Goal: Navigation & Orientation: Understand site structure

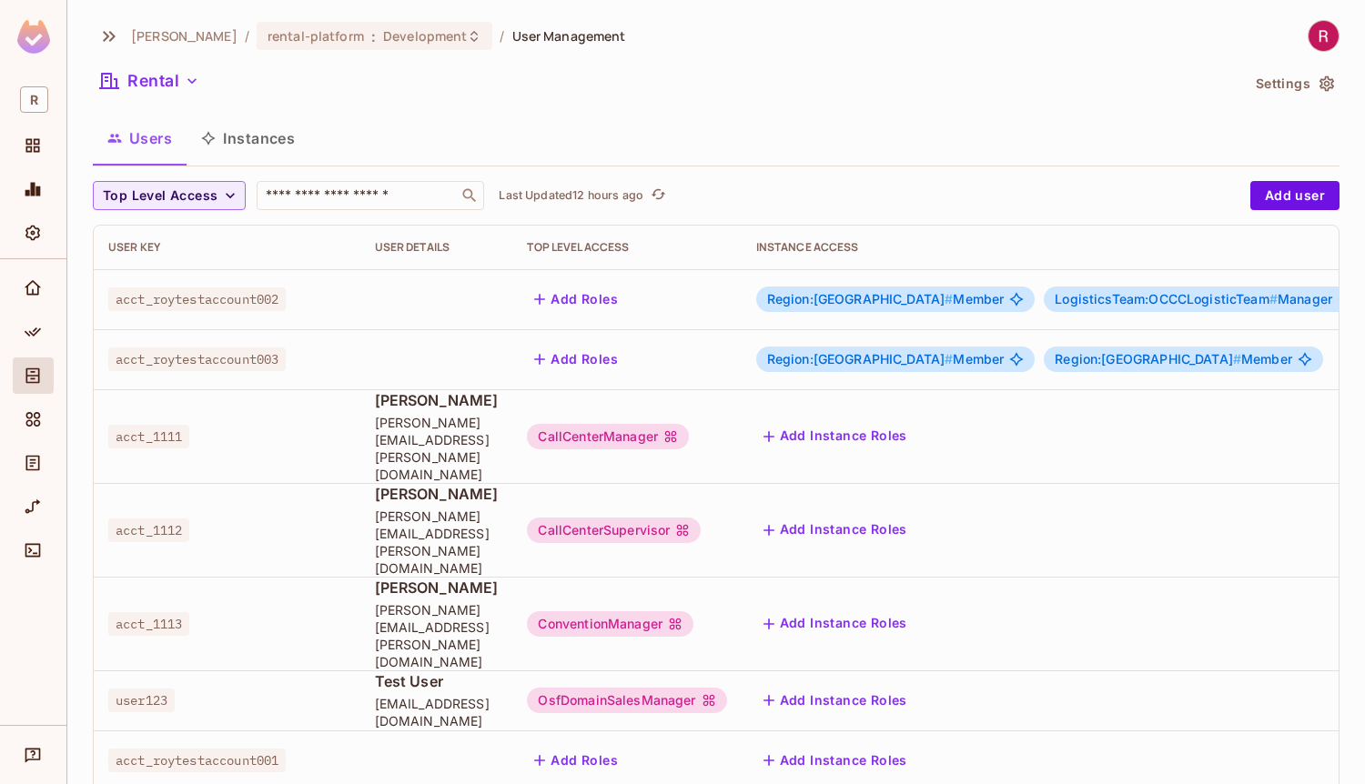
click at [364, 95] on div "Rental" at bounding box center [666, 83] width 1146 height 35
click at [159, 35] on span "[PERSON_NAME]" at bounding box center [184, 35] width 106 height 17
click at [106, 44] on icon "button" at bounding box center [109, 36] width 22 height 22
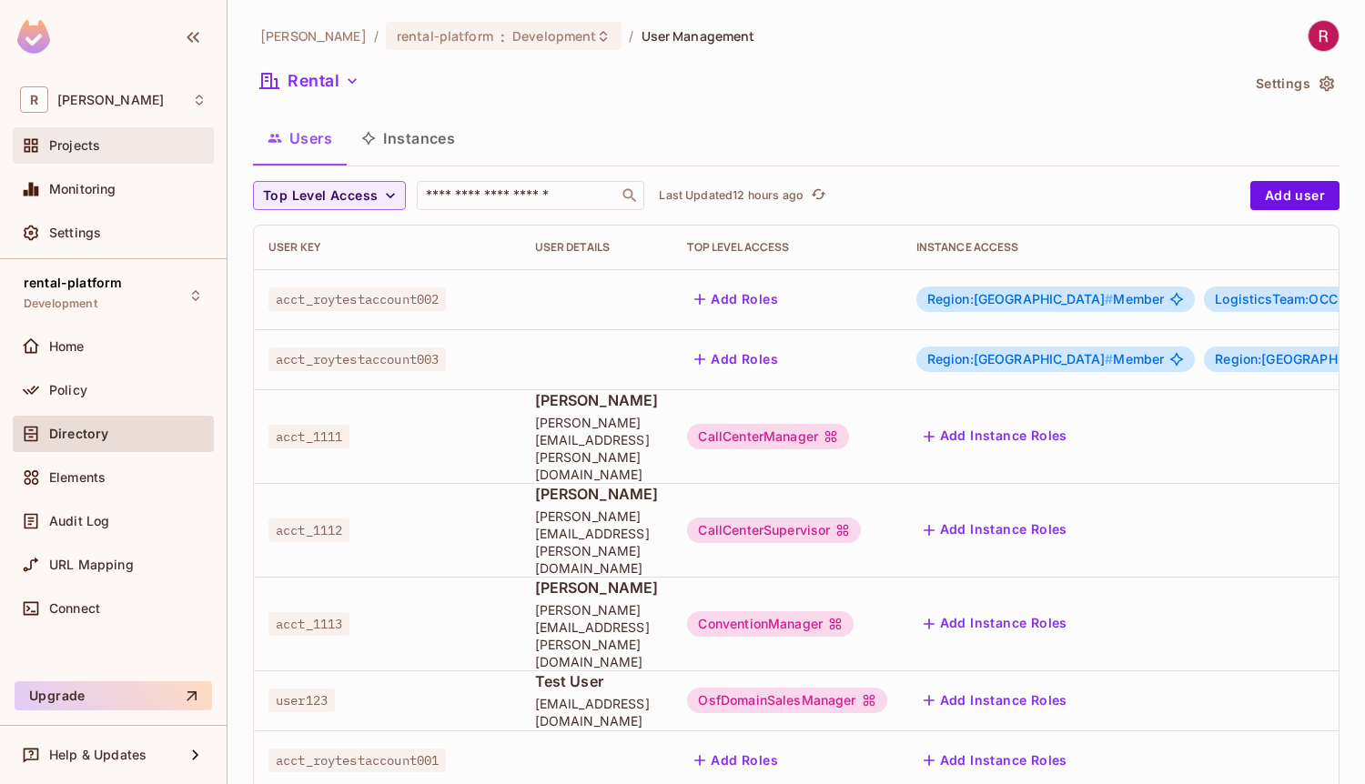
click at [151, 144] on div "Projects" at bounding box center [127, 145] width 157 height 15
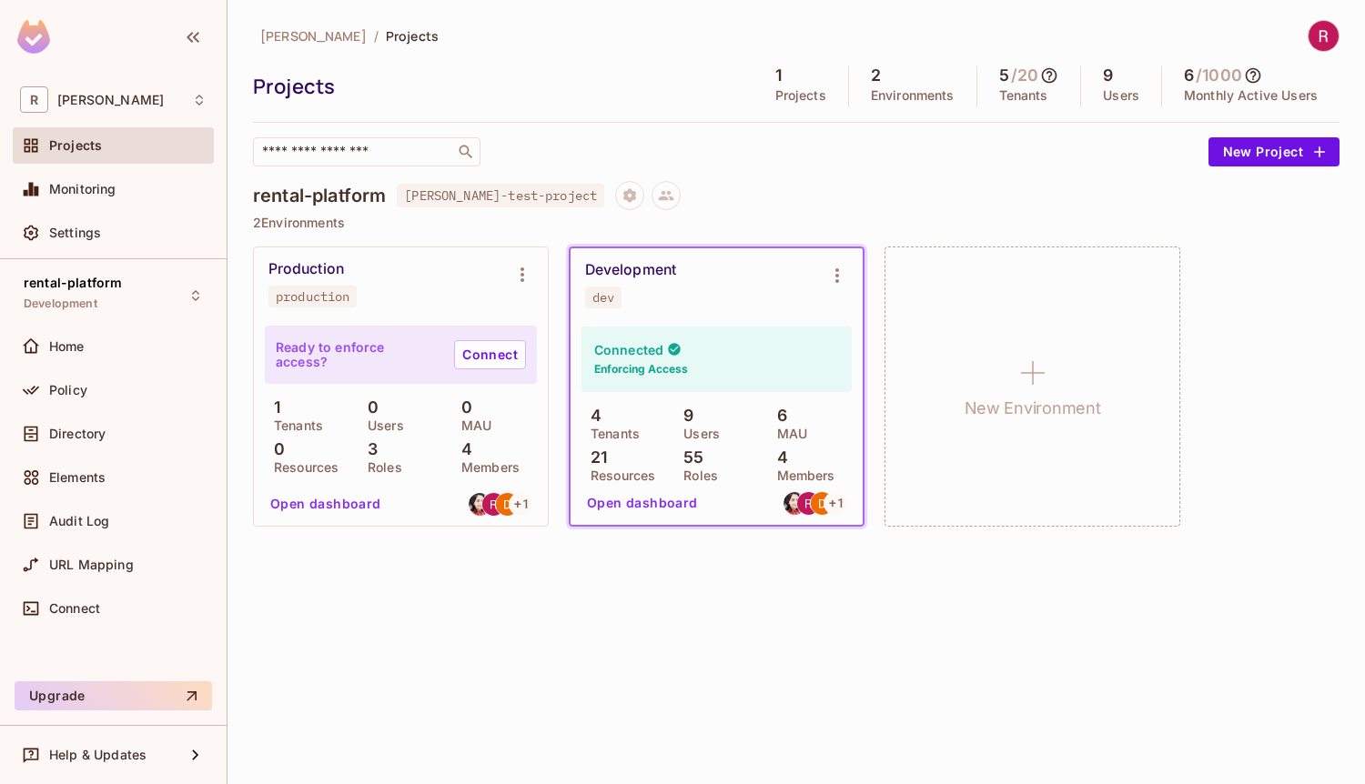
click at [975, 584] on div "[PERSON_NAME]-poc / Projects Projects 1 Projects 2 Environments 5 / 20 Tenants …" at bounding box center [795, 392] width 1137 height 784
click at [140, 343] on div "Home" at bounding box center [127, 346] width 157 height 15
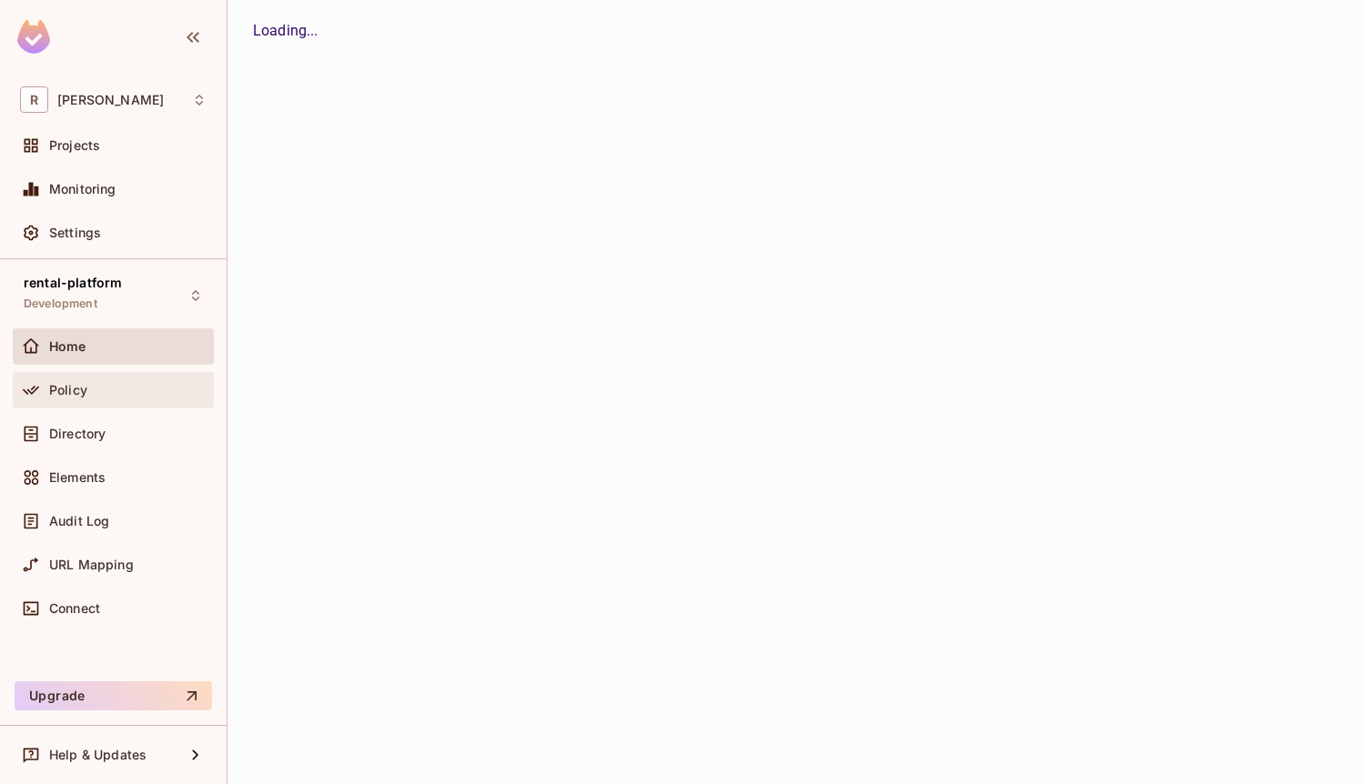
click at [132, 396] on div "Policy" at bounding box center [127, 390] width 157 height 15
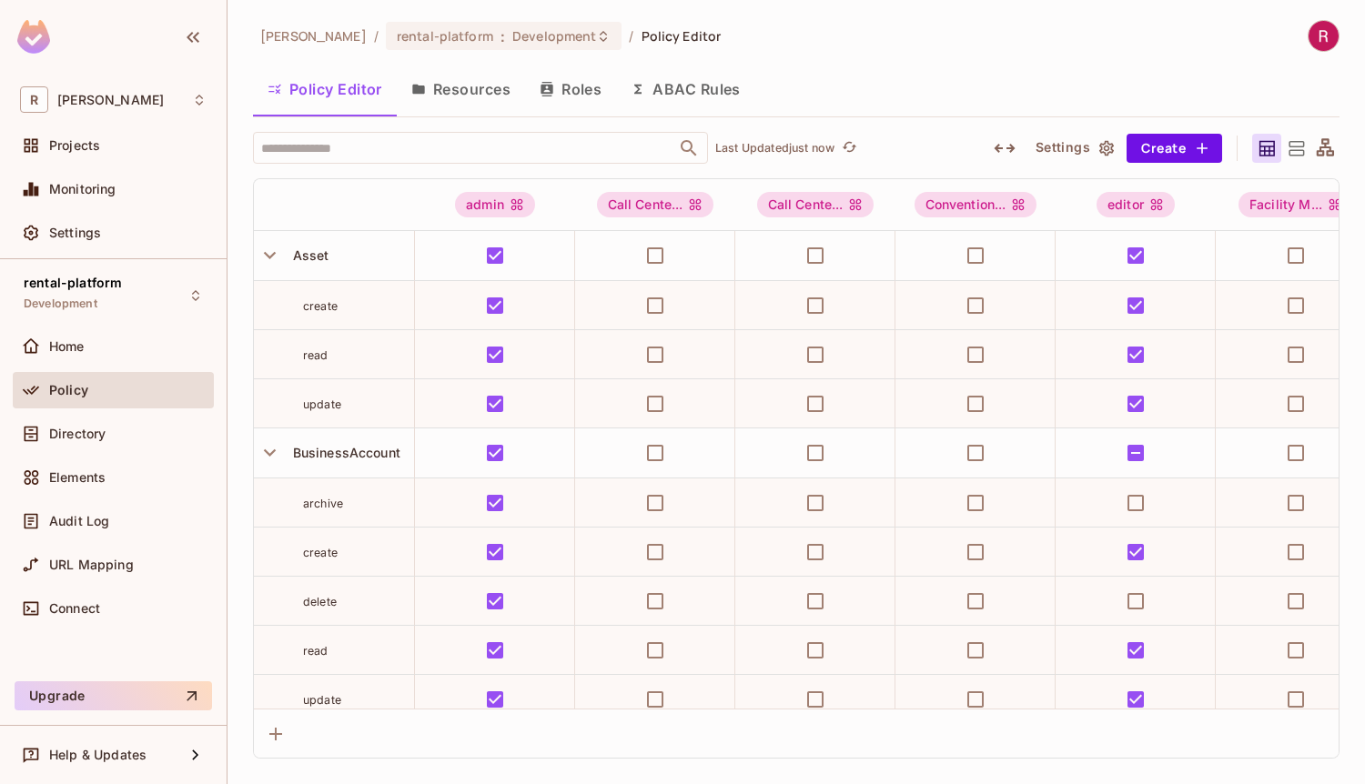
click at [585, 83] on button "Roles" at bounding box center [570, 88] width 91 height 45
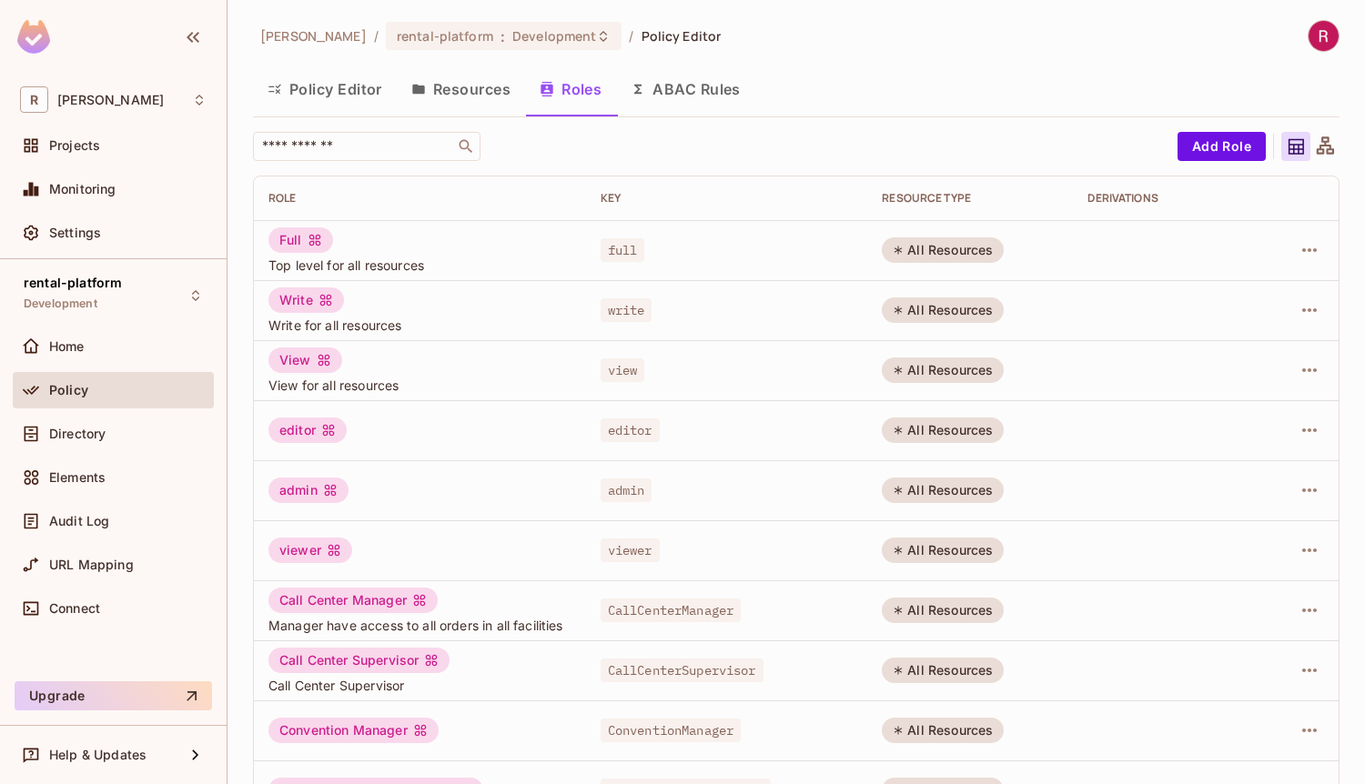
click at [476, 91] on button "Resources" at bounding box center [461, 88] width 128 height 45
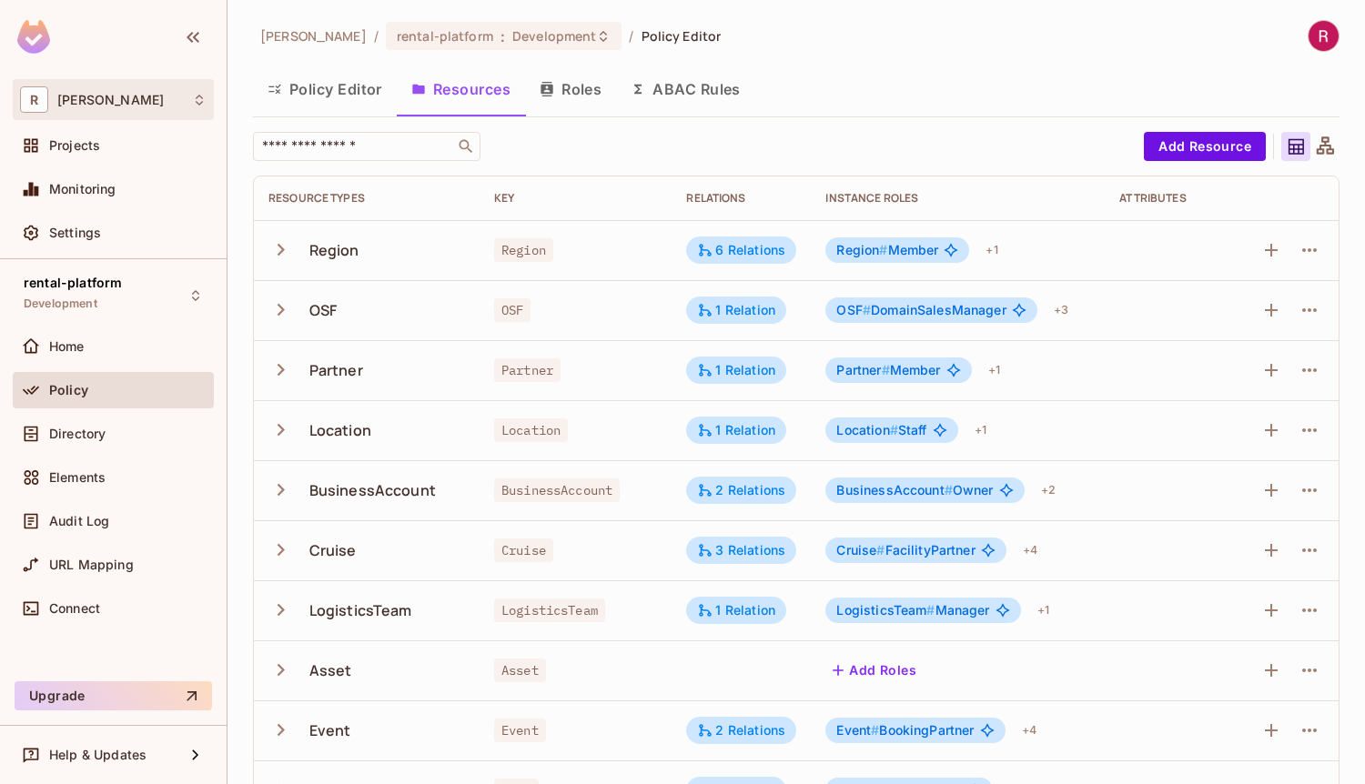
click at [34, 101] on span "R" at bounding box center [34, 99] width 28 height 26
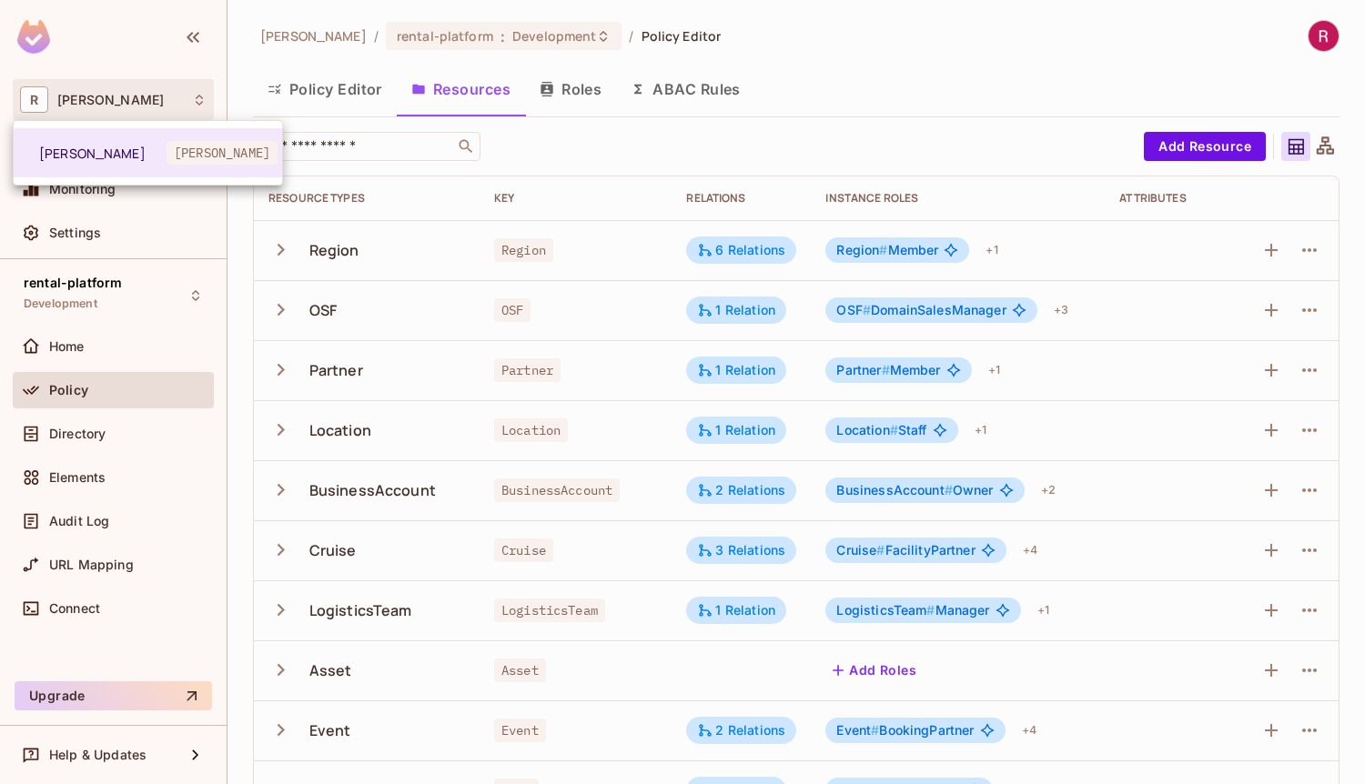
click at [34, 101] on div at bounding box center [682, 392] width 1365 height 784
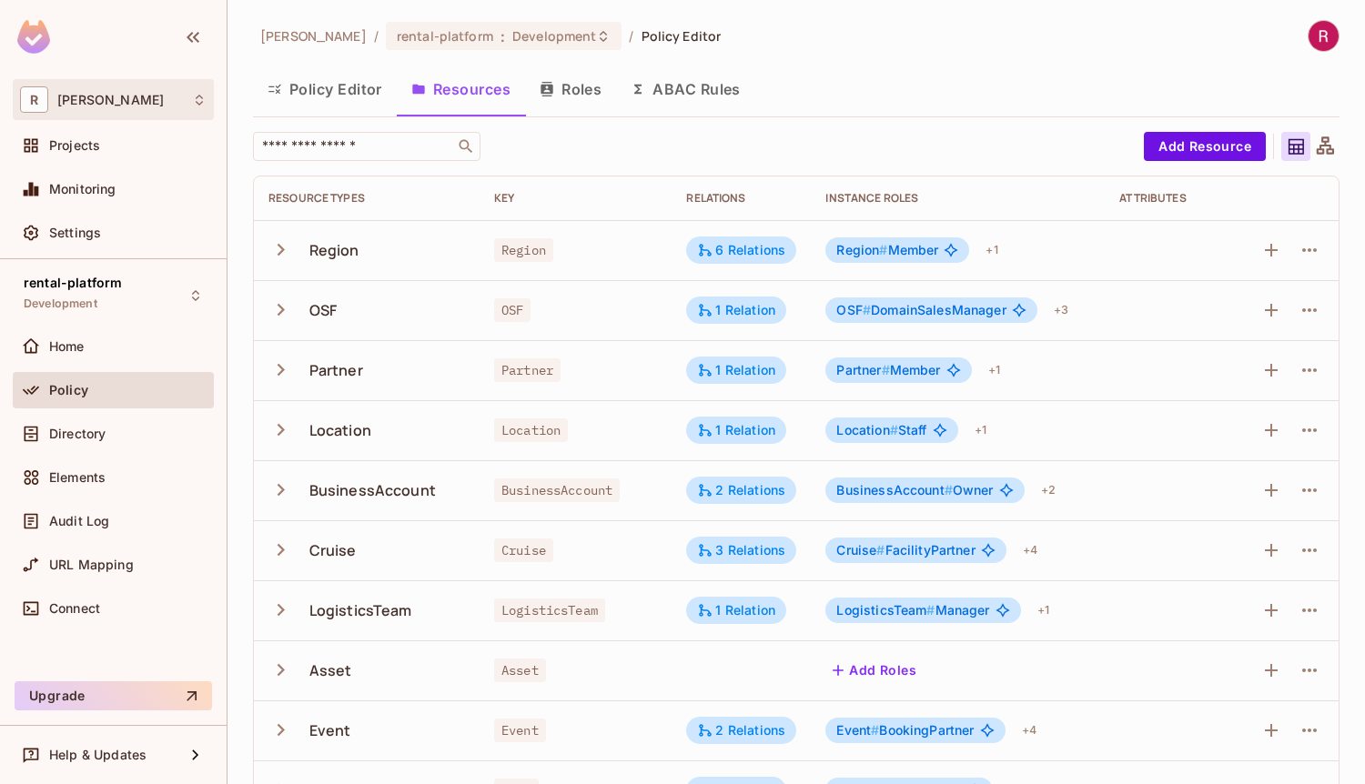
click at [179, 96] on div "[PERSON_NAME]" at bounding box center [113, 99] width 187 height 26
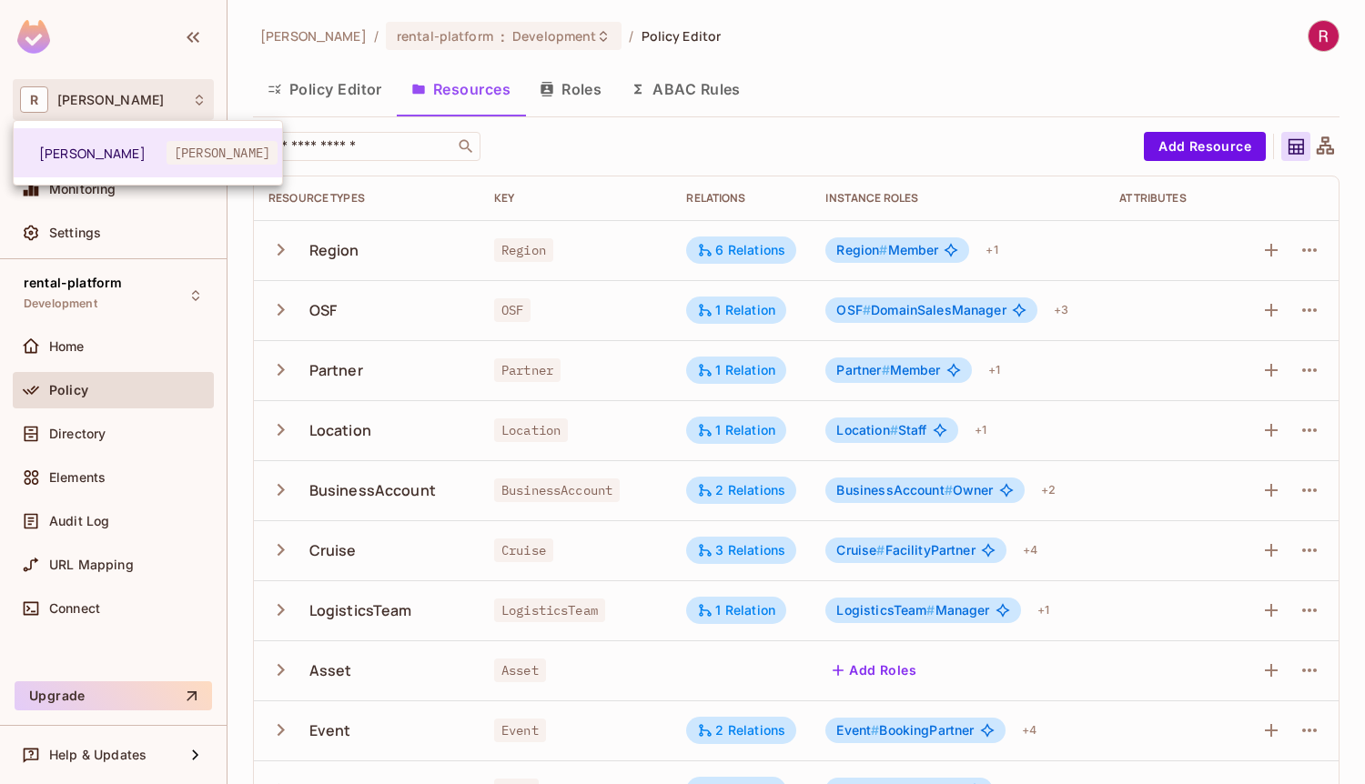
click at [179, 96] on div at bounding box center [682, 392] width 1365 height 784
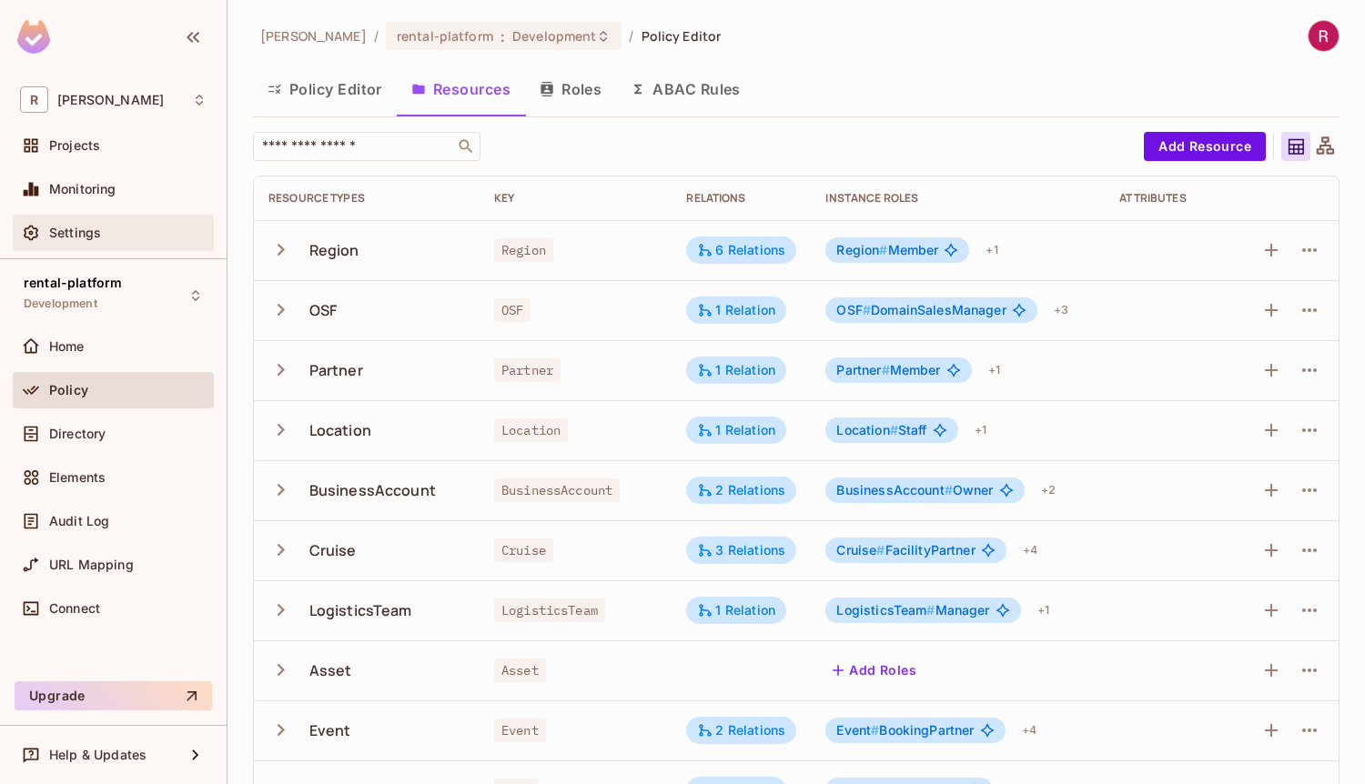
click at [99, 236] on span "Settings" at bounding box center [75, 233] width 52 height 15
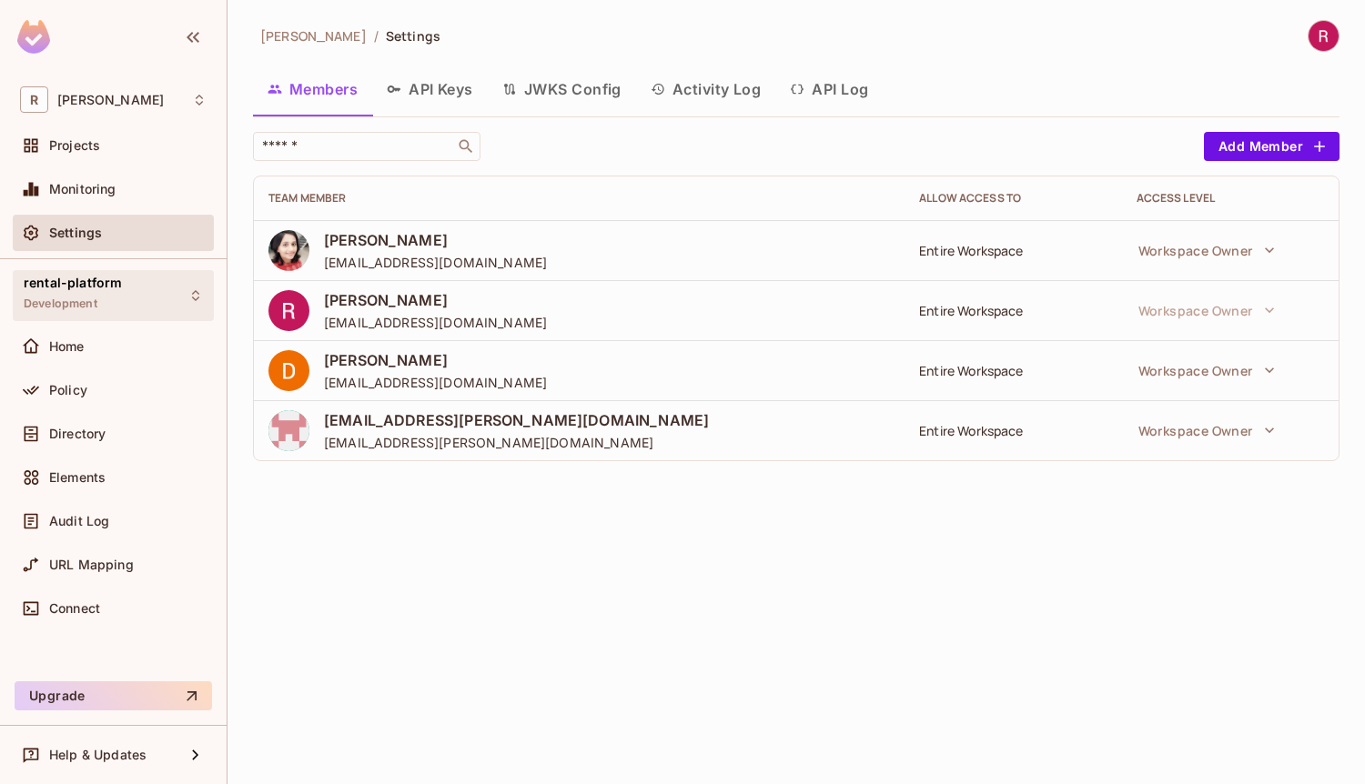
click at [147, 297] on div "rental-platform Development" at bounding box center [113, 295] width 201 height 50
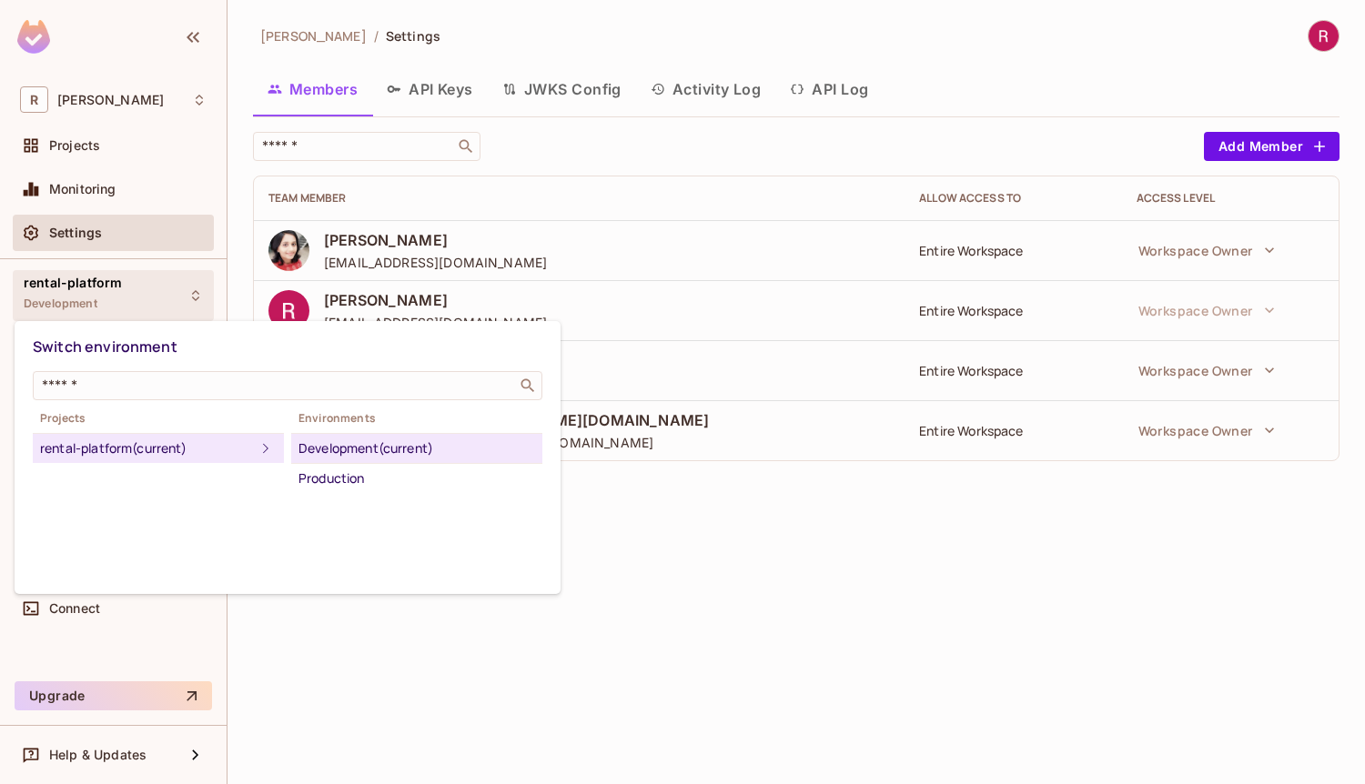
click at [241, 192] on div at bounding box center [682, 392] width 1365 height 784
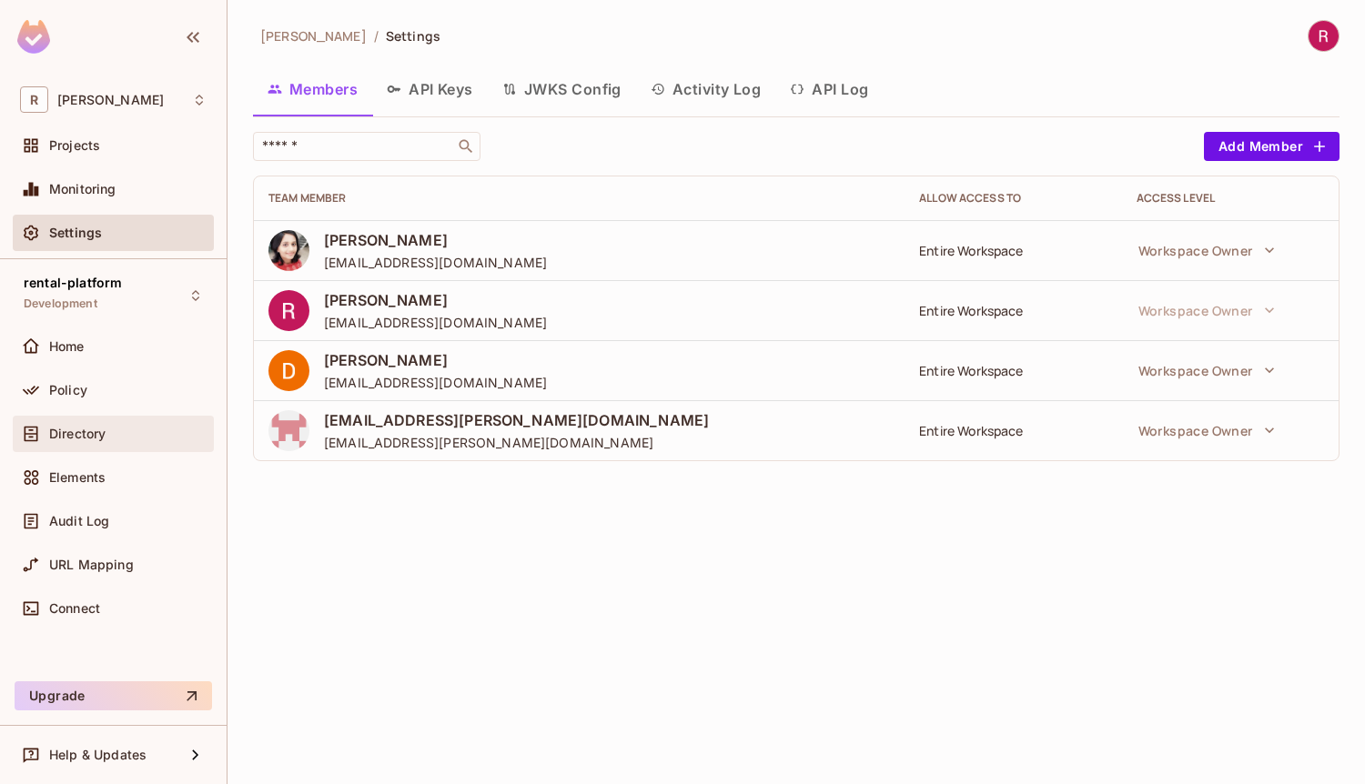
click at [117, 436] on div "Directory" at bounding box center [127, 434] width 157 height 15
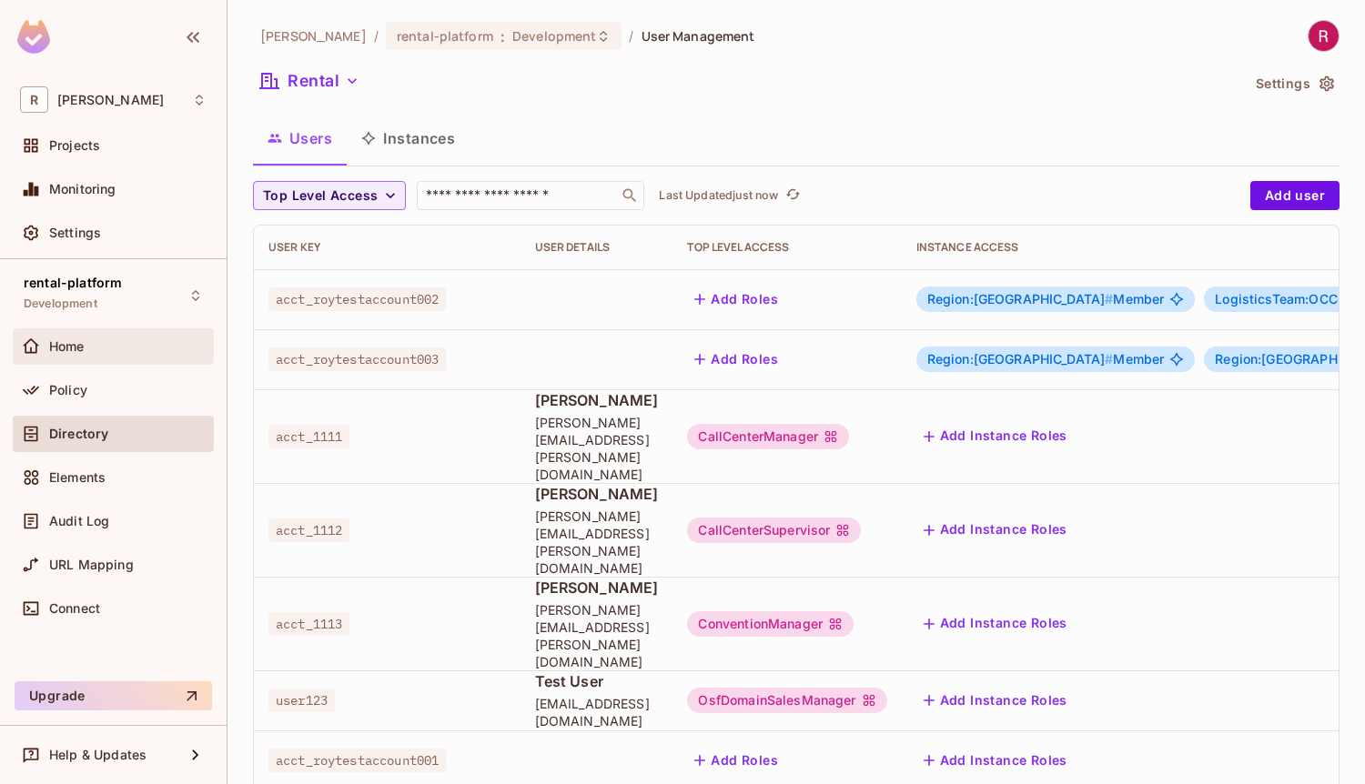
click at [114, 349] on div "Home" at bounding box center [127, 346] width 157 height 15
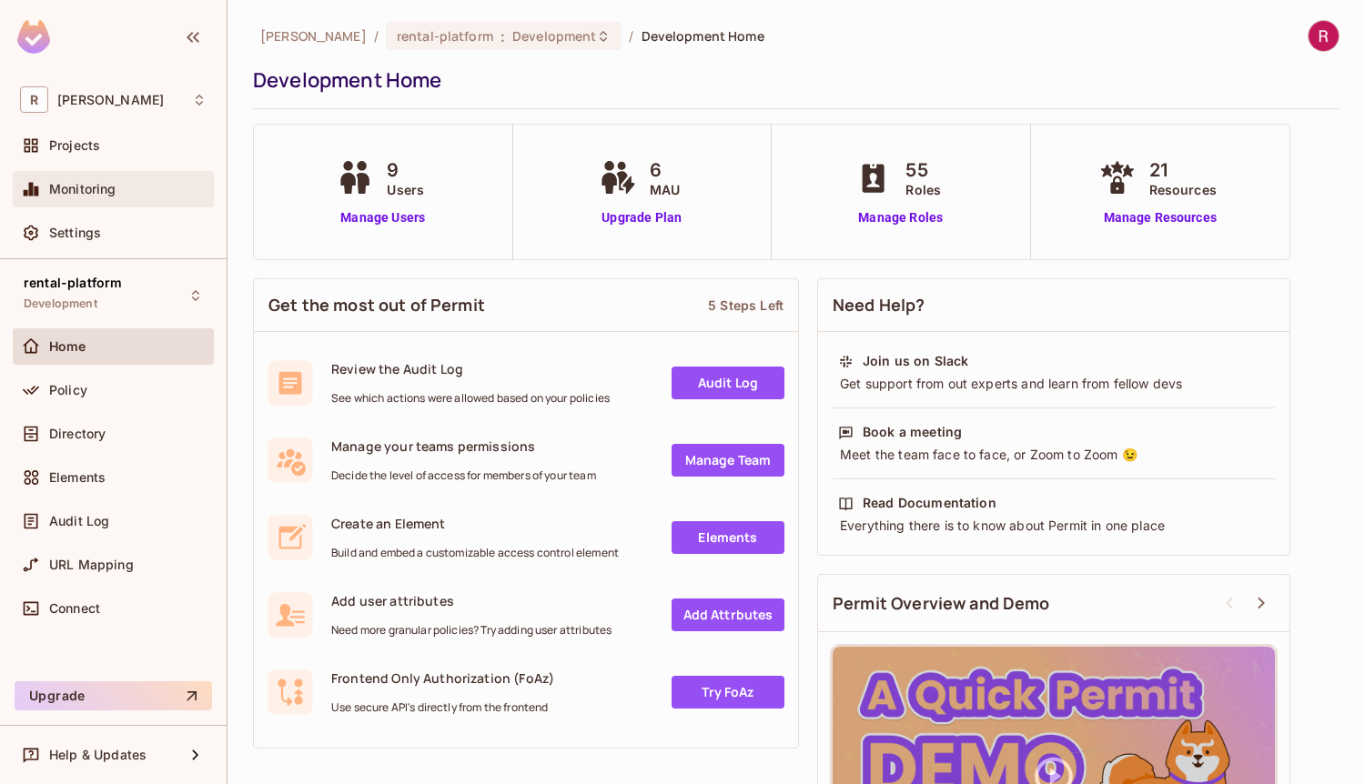
click at [86, 193] on span "Monitoring" at bounding box center [82, 189] width 67 height 15
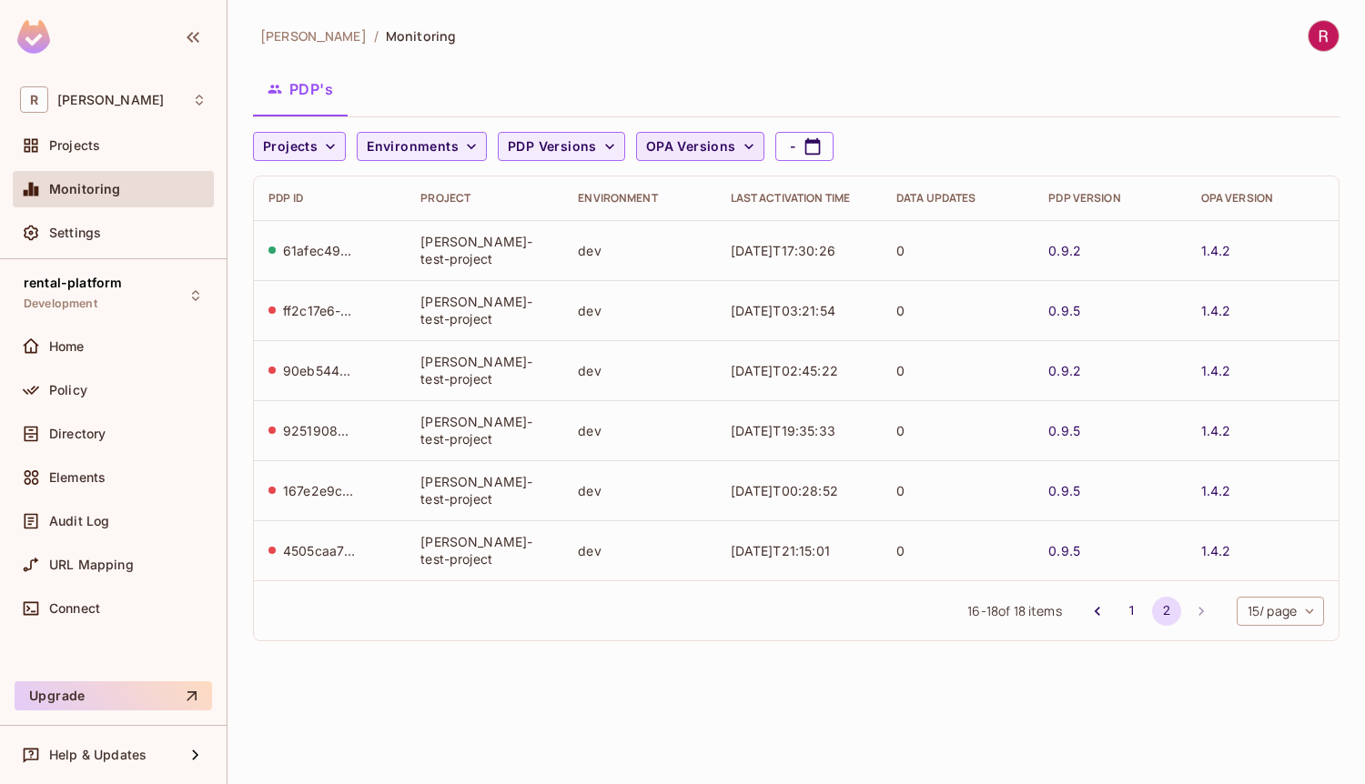
click at [732, 157] on button "OPA Versions" at bounding box center [700, 146] width 128 height 29
click at [511, 332] on div at bounding box center [682, 392] width 1365 height 784
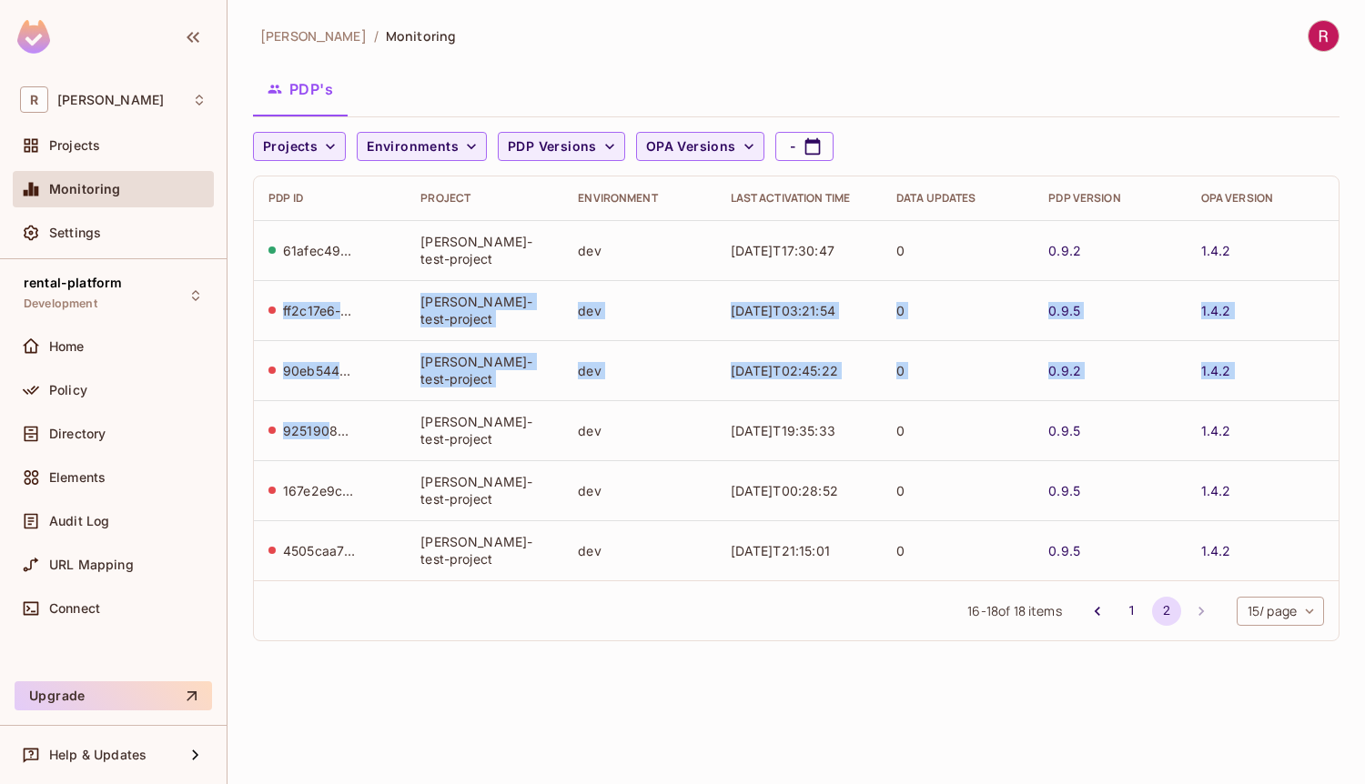
drag, startPoint x: 262, startPoint y: 283, endPoint x: 328, endPoint y: 433, distance: 163.8
click at [328, 433] on tbody "61afec49-d1d6-4e60-94e9-e9f75091ca3c [PERSON_NAME]-test-project dev [DATE]T17:3…" at bounding box center [796, 400] width 1085 height 360
click at [1059, 297] on td "0.9.5" at bounding box center [1110, 310] width 152 height 60
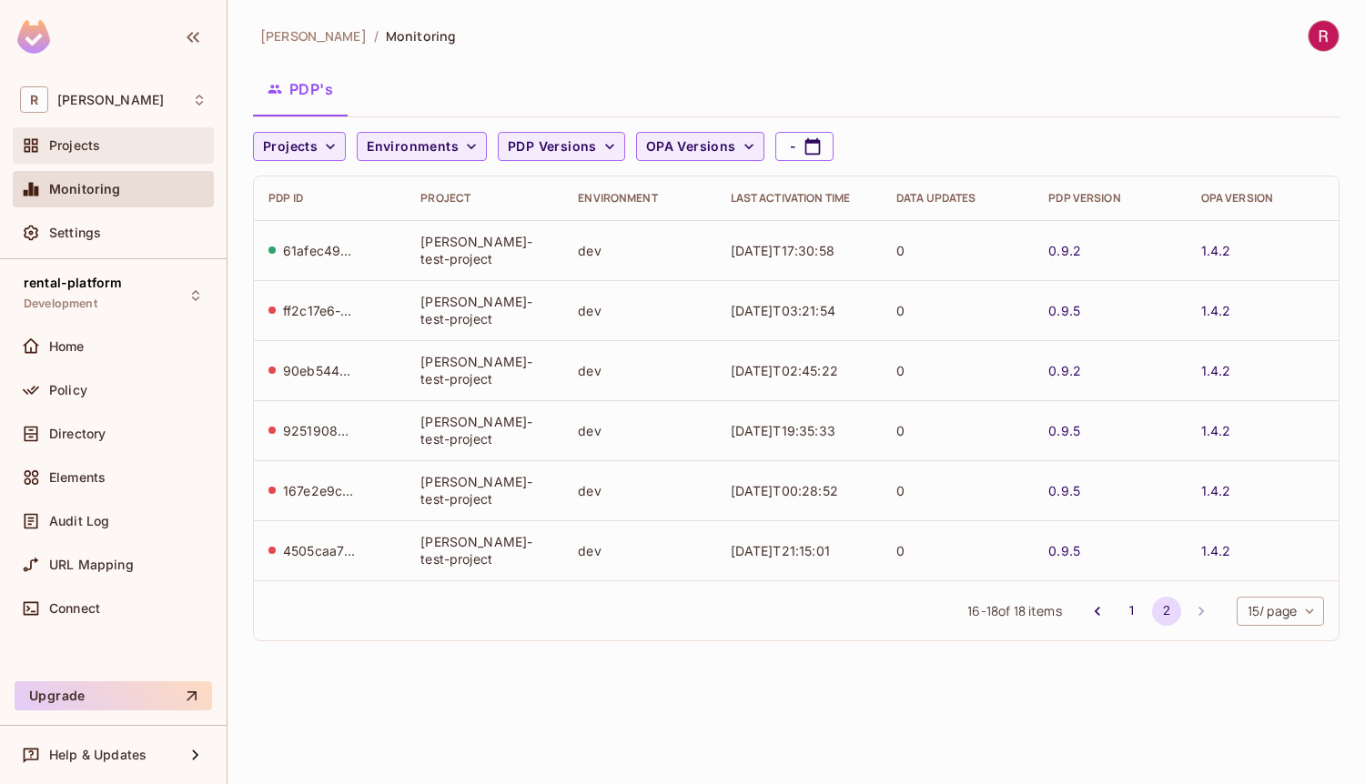
click at [102, 151] on div "Projects" at bounding box center [127, 145] width 157 height 15
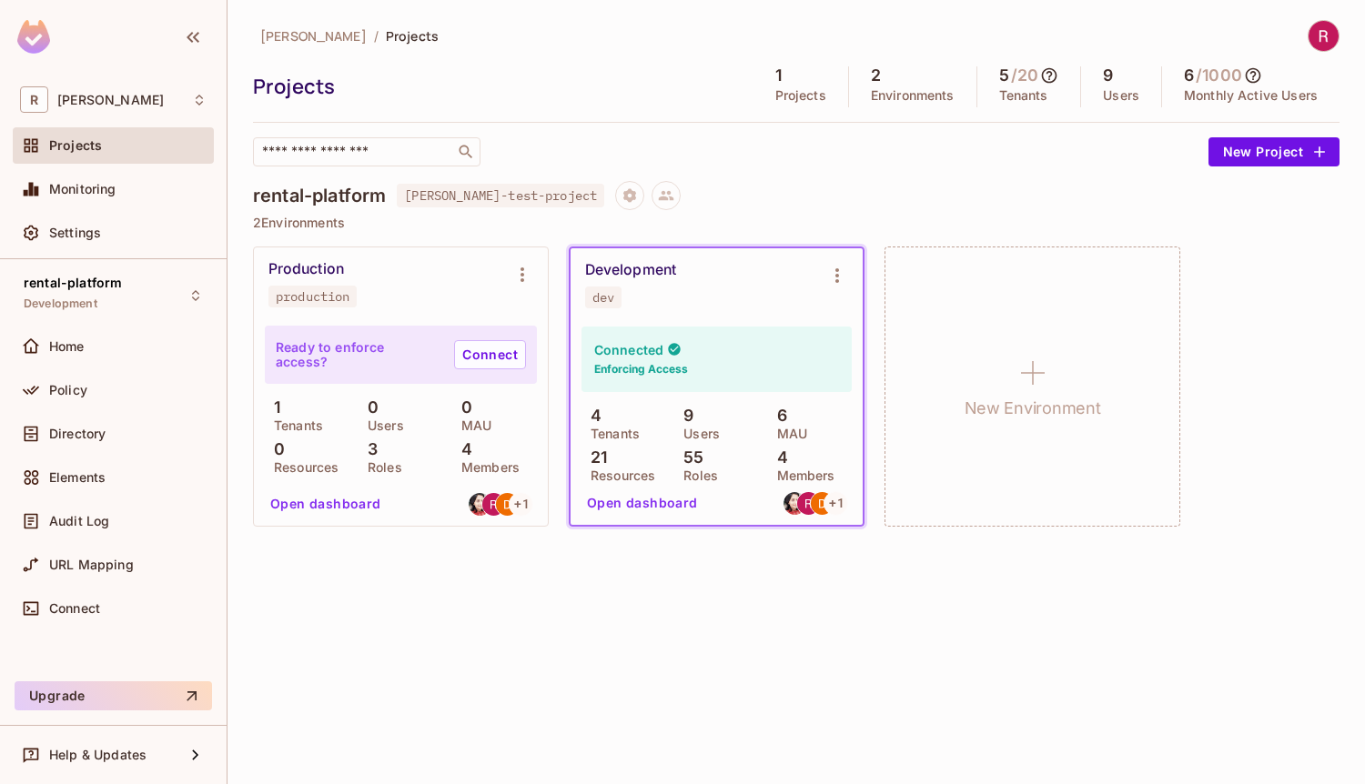
click at [1004, 100] on p "Tenants" at bounding box center [1023, 95] width 49 height 15
click at [805, 96] on p "Projects" at bounding box center [800, 95] width 51 height 15
click at [86, 225] on div "Settings" at bounding box center [113, 233] width 187 height 22
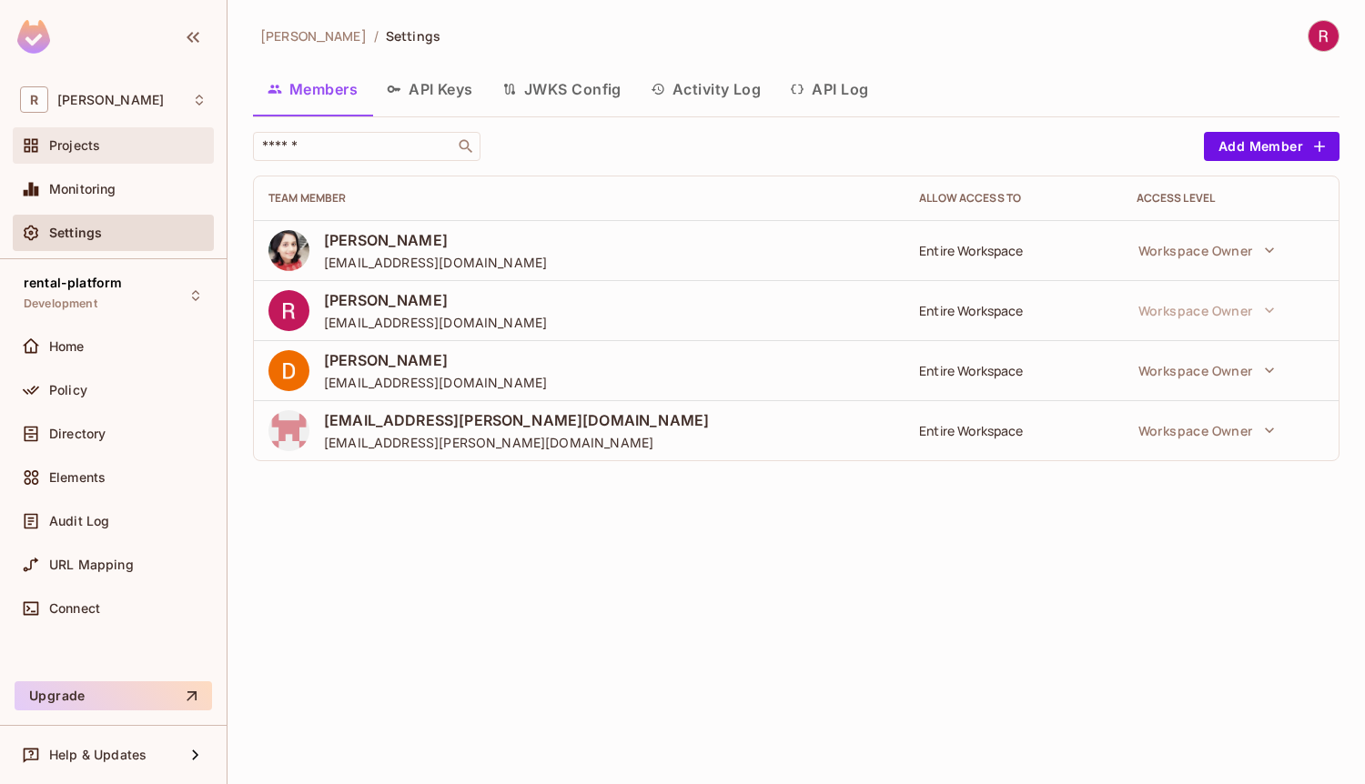
click at [96, 146] on span "Projects" at bounding box center [74, 145] width 51 height 15
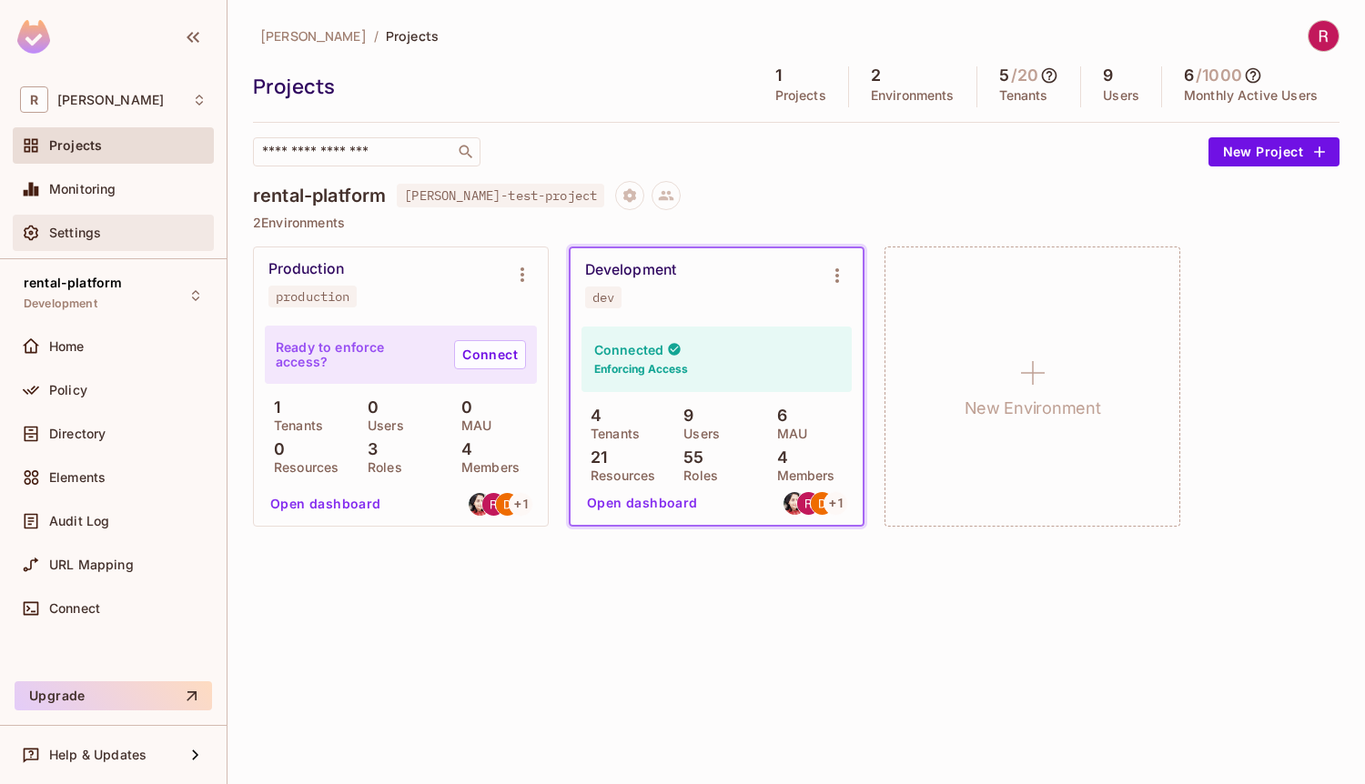
click at [99, 247] on div "Settings" at bounding box center [113, 233] width 201 height 36
